Goal: Task Accomplishment & Management: Manage account settings

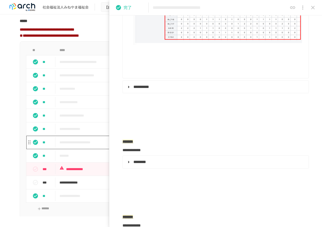
scroll to position [430, 0]
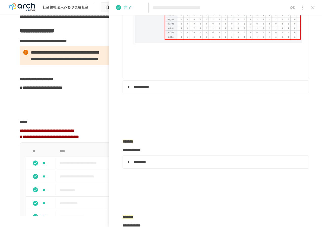
click at [313, 6] on icon "close drawer" at bounding box center [312, 8] width 6 height 6
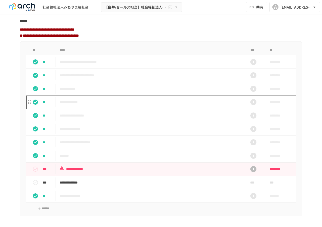
scroll to position [657, 0]
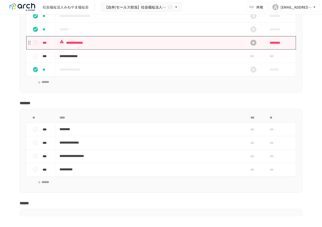
click at [137, 46] on p "**********" at bounding box center [150, 43] width 182 height 6
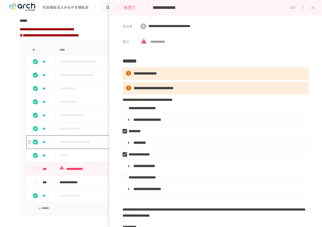
scroll to position [531, 0]
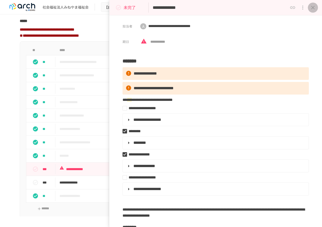
click at [313, 9] on icon "close drawer" at bounding box center [312, 8] width 6 height 6
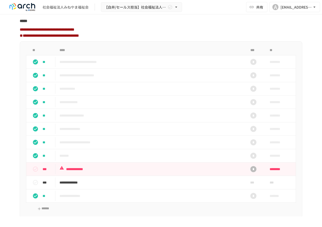
scroll to position [405, 0]
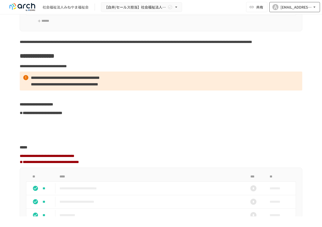
click at [284, 10] on div "[EMAIL_ADDRESS][DOMAIN_NAME]" at bounding box center [295, 7] width 31 height 6
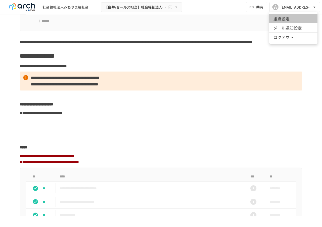
click at [282, 17] on li "組織設定" at bounding box center [293, 18] width 48 height 9
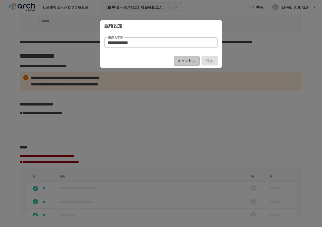
click at [180, 61] on button "キャンセル" at bounding box center [186, 60] width 26 height 9
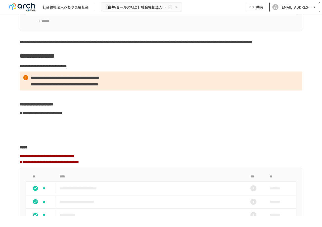
click at [293, 10] on button "A [EMAIL_ADDRESS][DOMAIN_NAME]" at bounding box center [294, 7] width 51 height 10
click at [246, 4] on div at bounding box center [161, 113] width 322 height 227
click at [251, 5] on icon "button" at bounding box center [251, 7] width 5 height 5
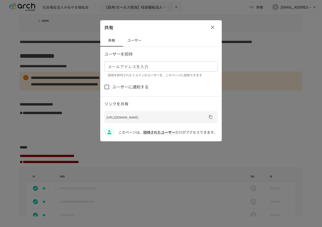
click at [127, 41] on button "ユーザー" at bounding box center [134, 40] width 23 height 12
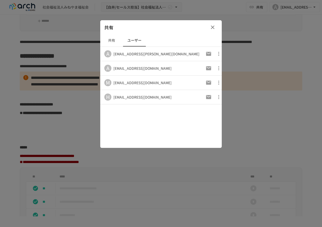
click at [111, 41] on button "共有" at bounding box center [111, 40] width 23 height 12
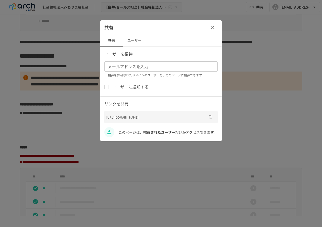
click at [172, 30] on div "共有" at bounding box center [160, 27] width 121 height 14
click at [212, 26] on icon "button" at bounding box center [212, 27] width 6 height 6
